Goal: Book appointment/travel/reservation

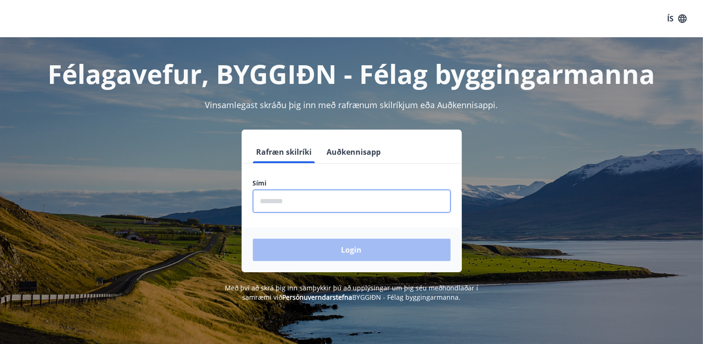
click at [259, 198] on input "phone" at bounding box center [352, 201] width 198 height 23
type input "********"
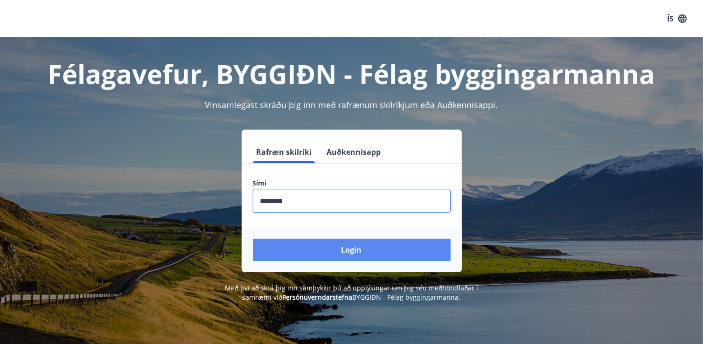
click at [345, 249] on button "Login" at bounding box center [352, 250] width 198 height 22
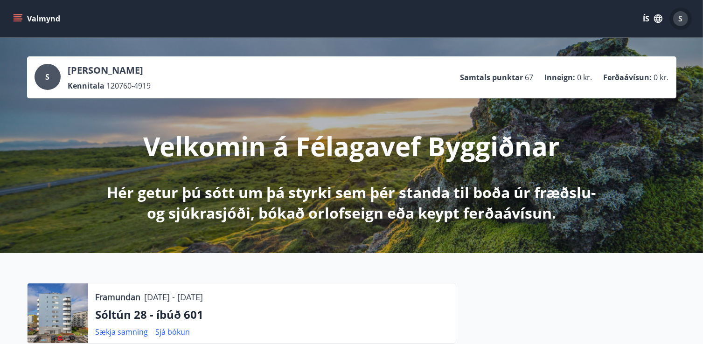
click at [677, 17] on div "S" at bounding box center [680, 18] width 15 height 15
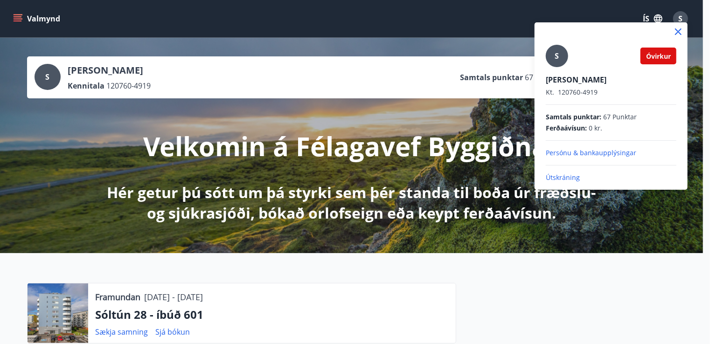
click at [359, 39] on div at bounding box center [355, 172] width 710 height 344
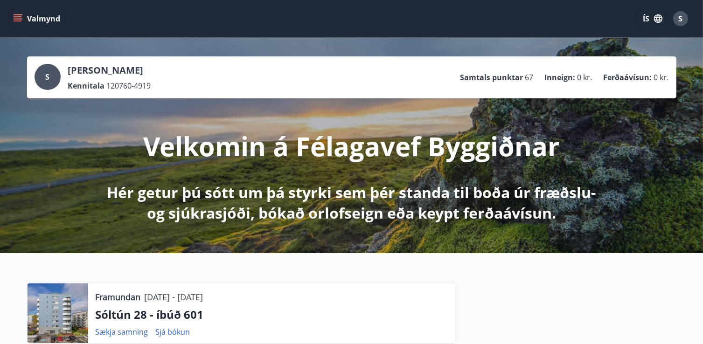
click at [22, 19] on button "Valmynd" at bounding box center [37, 18] width 53 height 17
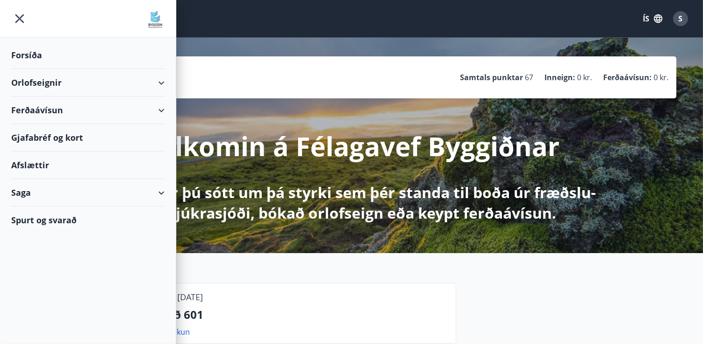
click at [45, 82] on div "Orlofseignir" at bounding box center [87, 83] width 153 height 28
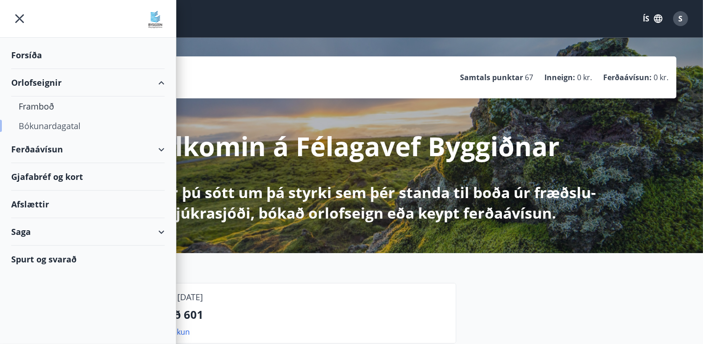
click at [49, 125] on div "Bókunardagatal" at bounding box center [88, 126] width 138 height 20
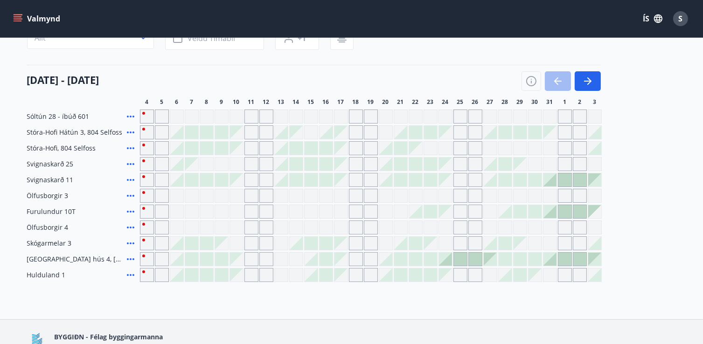
scroll to position [47, 0]
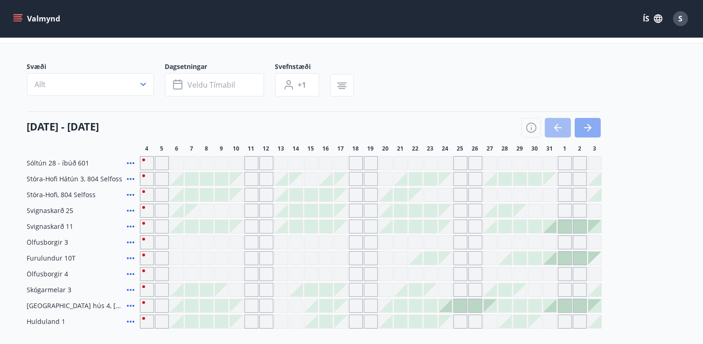
click at [593, 125] on icon "button" at bounding box center [587, 127] width 11 height 11
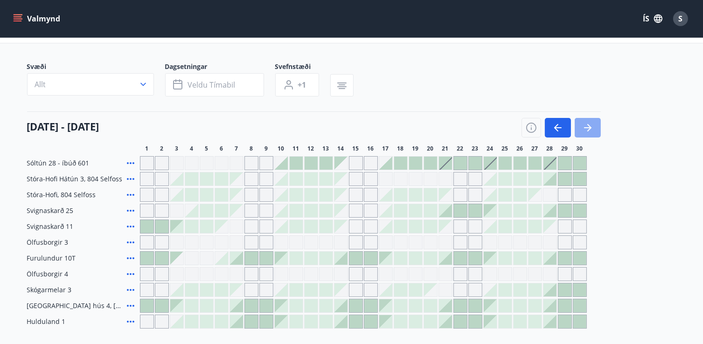
click at [591, 123] on icon "button" at bounding box center [587, 127] width 11 height 11
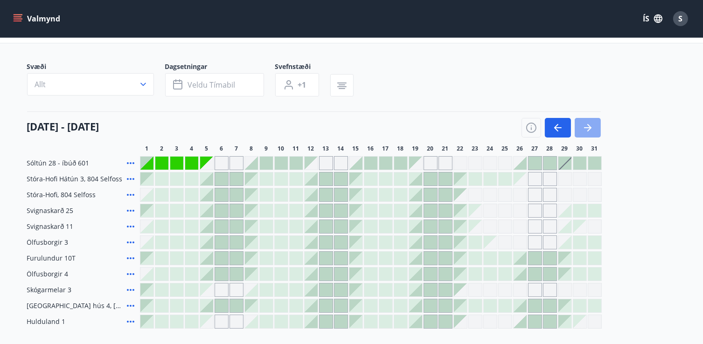
click at [590, 124] on icon "button" at bounding box center [587, 127] width 11 height 11
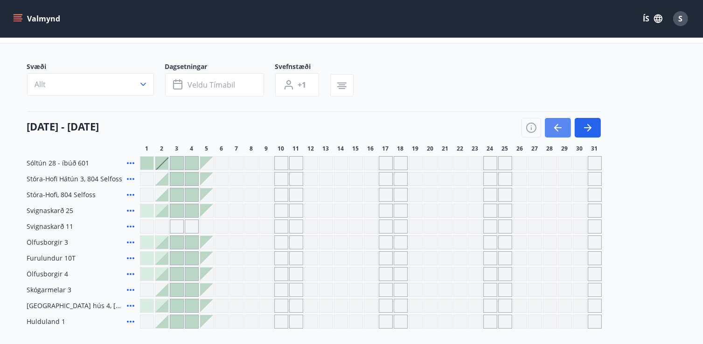
click at [556, 123] on icon "button" at bounding box center [557, 127] width 11 height 11
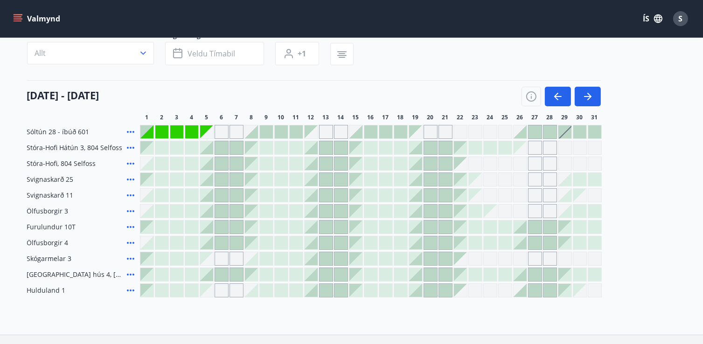
scroll to position [93, 0]
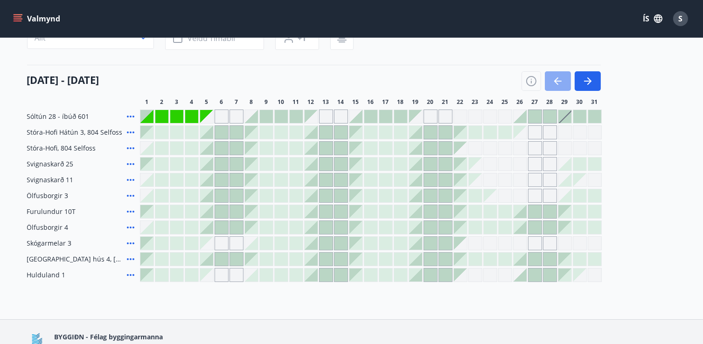
click at [556, 81] on icon "button" at bounding box center [557, 81] width 7 height 1
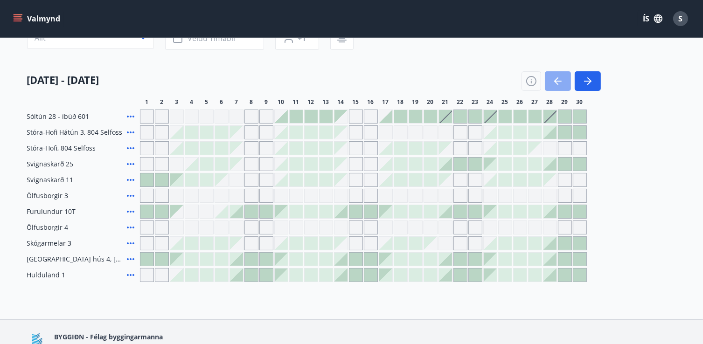
click at [558, 79] on icon "button" at bounding box center [557, 81] width 11 height 11
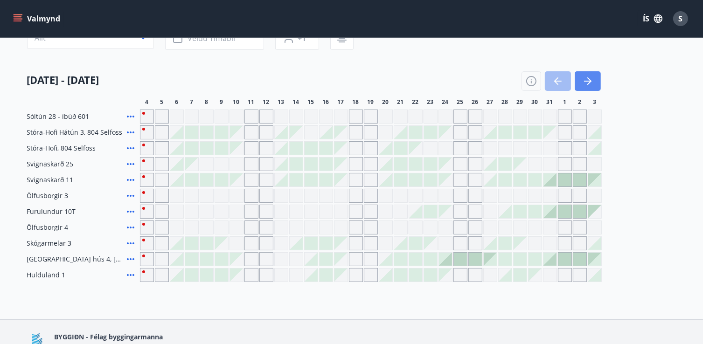
click at [589, 79] on icon "button" at bounding box center [589, 80] width 4 height 7
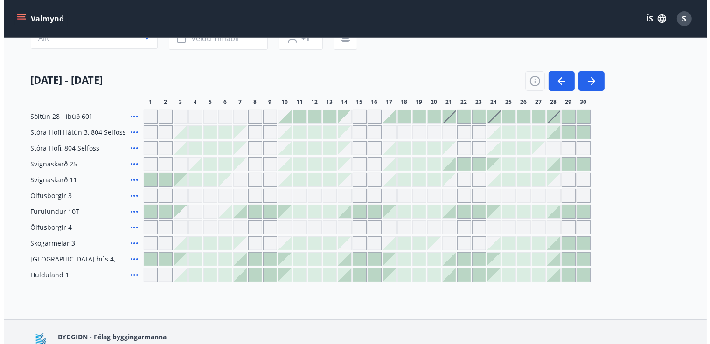
scroll to position [0, 0]
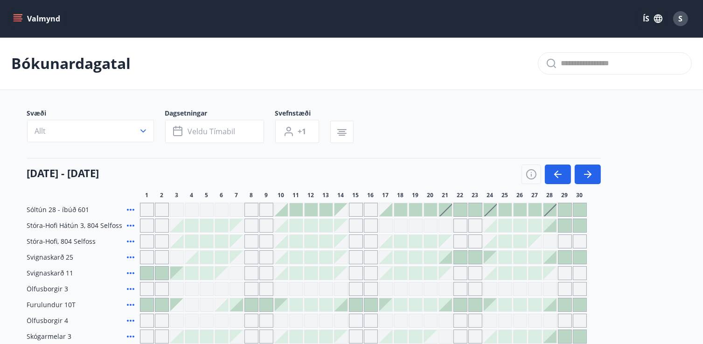
click at [679, 18] on span "S" at bounding box center [680, 19] width 4 height 10
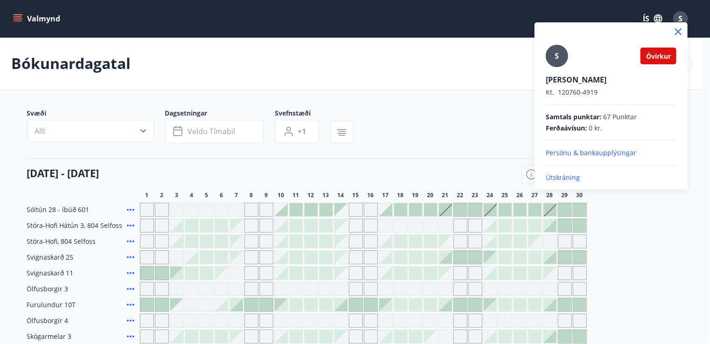
click at [573, 178] on p "Útskráning" at bounding box center [610, 177] width 131 height 9
